Goal: Task Accomplishment & Management: Use online tool/utility

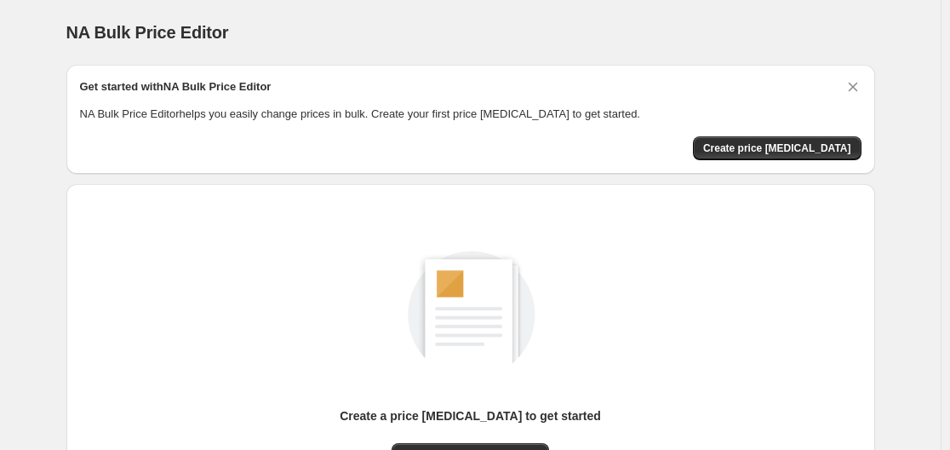
scroll to position [188, 0]
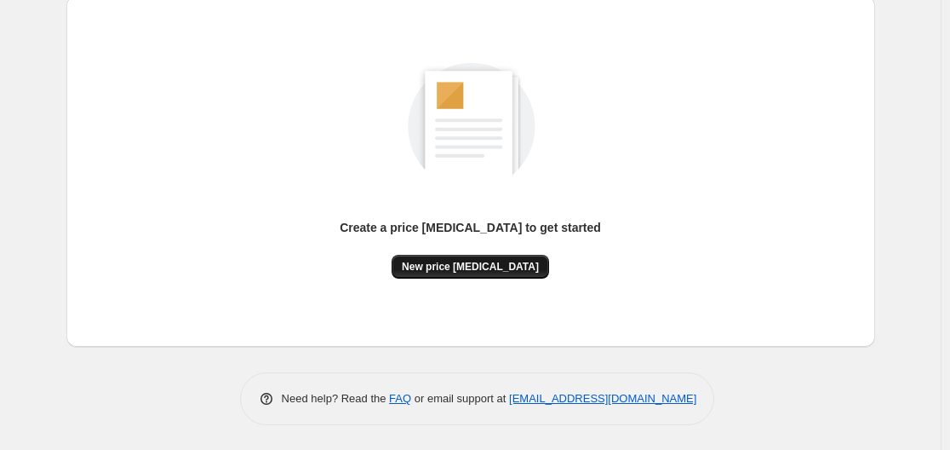
click at [471, 268] on span "New price [MEDICAL_DATA]" at bounding box center [470, 267] width 137 height 14
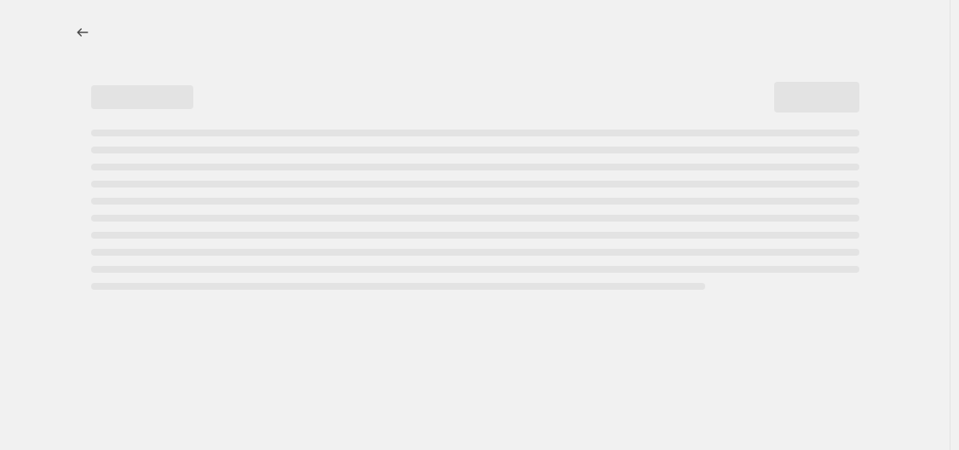
select select "percentage"
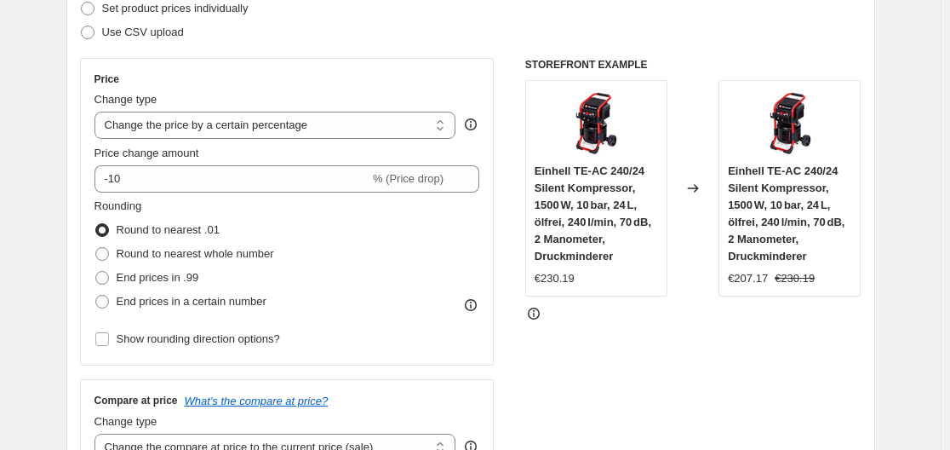
scroll to position [341, 0]
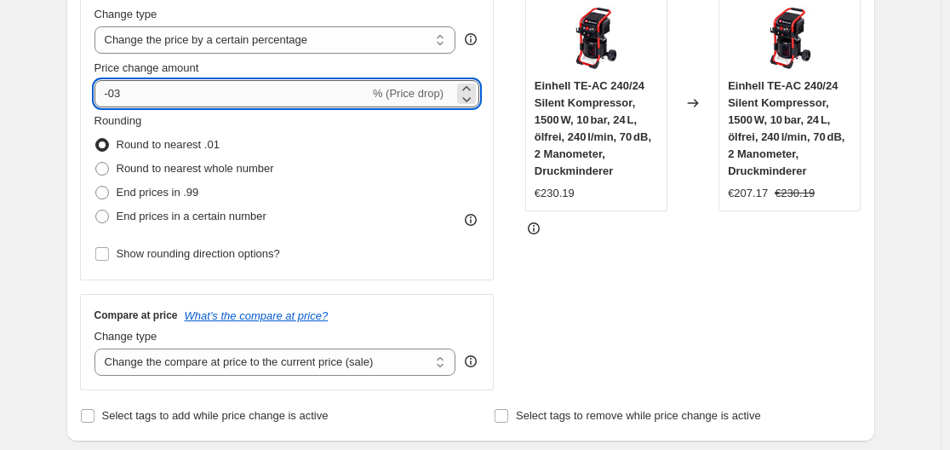
drag, startPoint x: 128, startPoint y: 94, endPoint x: 115, endPoint y: 95, distance: 12.9
click at [115, 95] on input "-03" at bounding box center [232, 93] width 275 height 27
drag, startPoint x: 135, startPoint y: 93, endPoint x: 116, endPoint y: 94, distance: 19.6
click at [116, 94] on input "-03" at bounding box center [232, 93] width 275 height 27
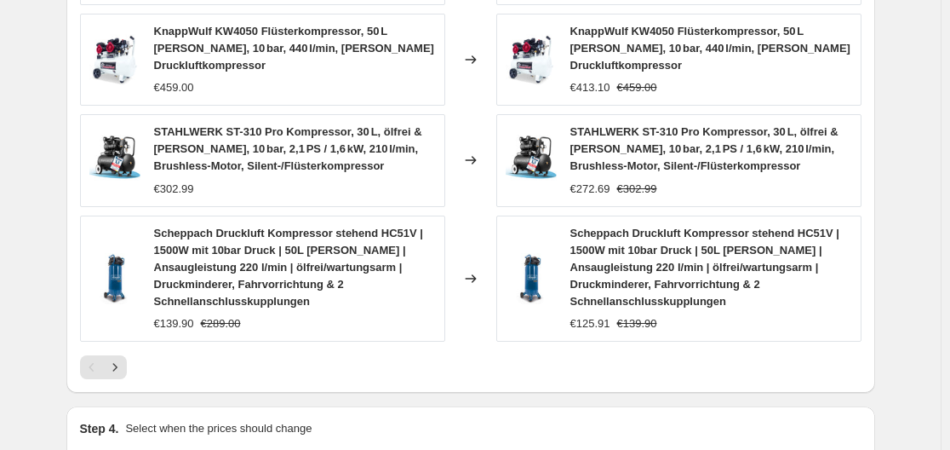
scroll to position [1349, 0]
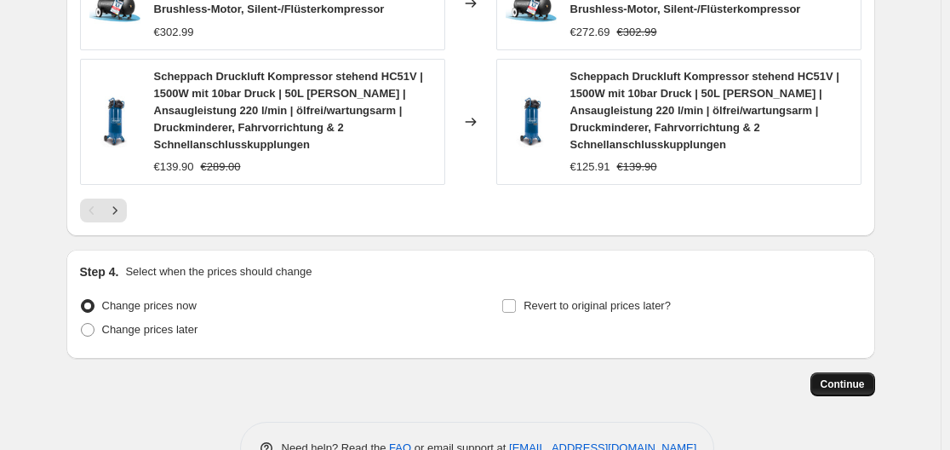
type input "-30"
click at [833, 377] on span "Continue" at bounding box center [843, 384] width 44 height 14
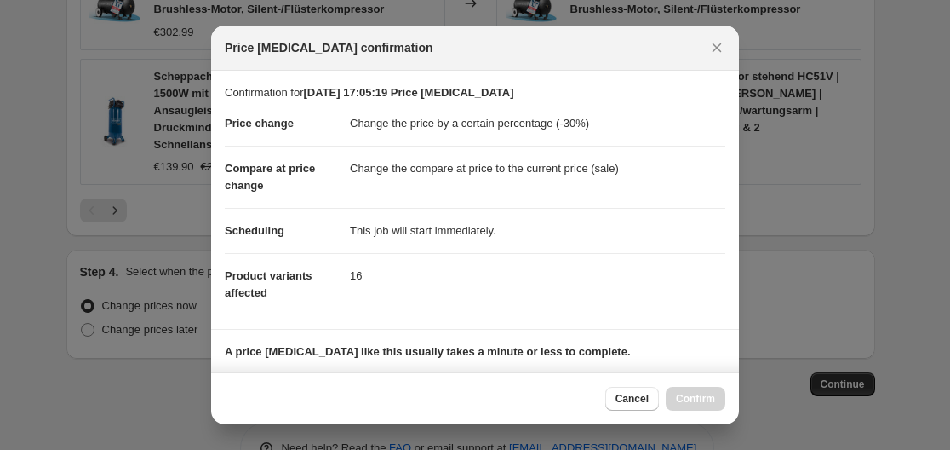
click at [700, 393] on div "Cancel Confirm" at bounding box center [665, 399] width 120 height 24
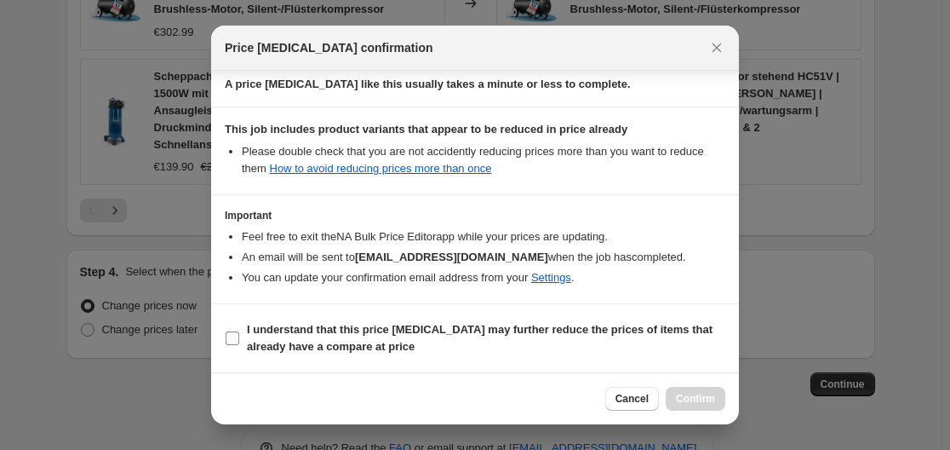
click at [235, 335] on input "I understand that this price [MEDICAL_DATA] may further reduce the prices of it…" at bounding box center [233, 338] width 14 height 14
checkbox input "true"
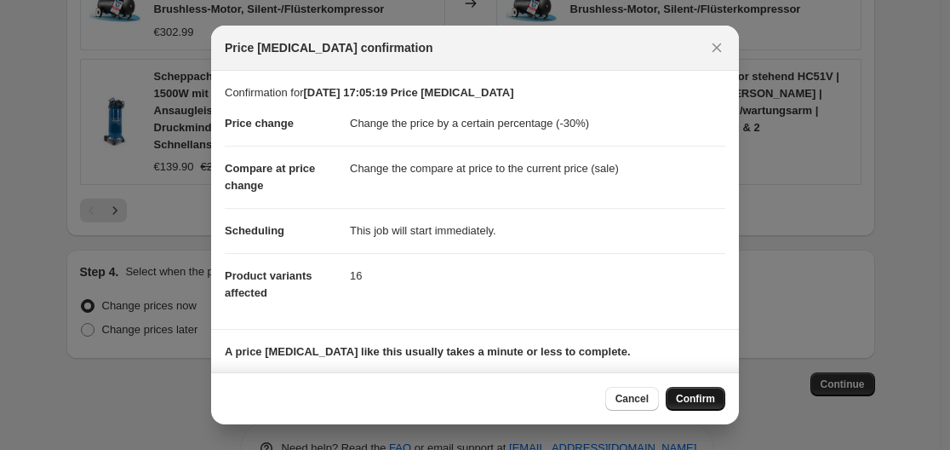
click at [696, 402] on span "Confirm" at bounding box center [695, 399] width 39 height 14
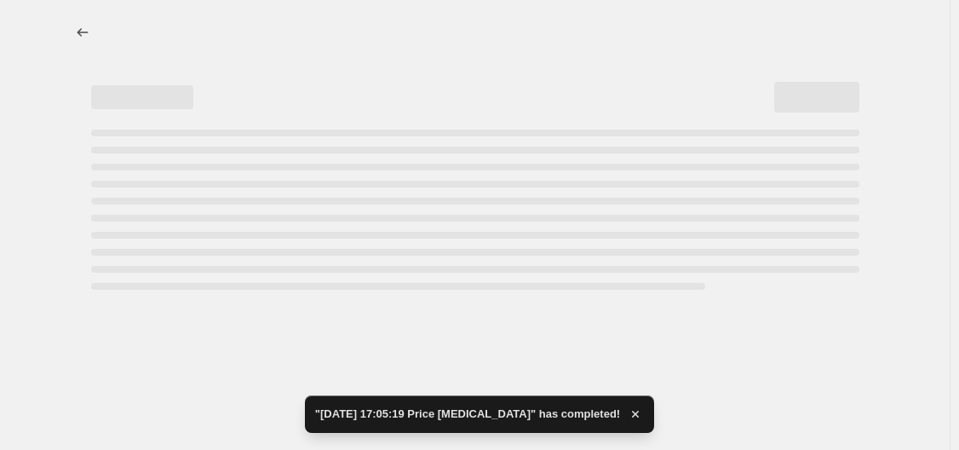
select select "percentage"
